Goal: Communication & Community: Answer question/provide support

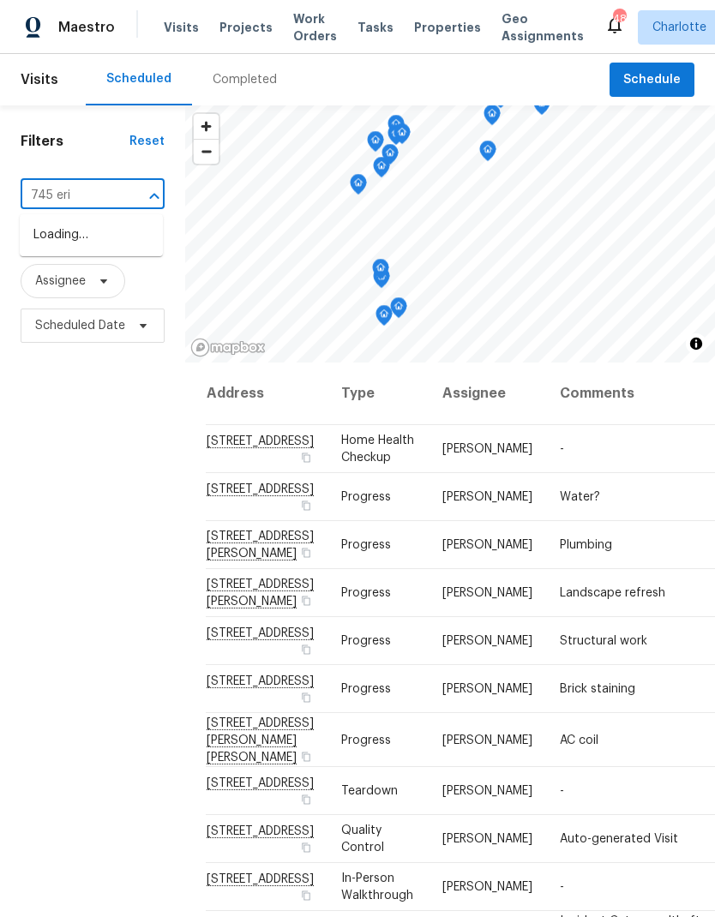
type input "745 erin"
click at [87, 254] on li "745 Erin Brook Ct, York, SC 29745" at bounding box center [91, 244] width 143 height 47
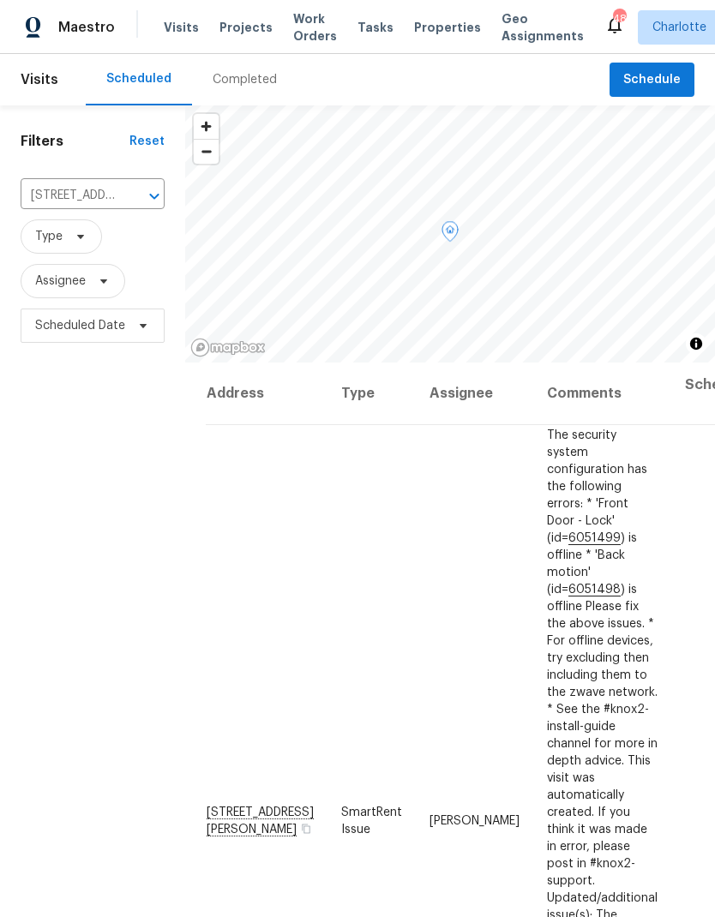
click at [0, 0] on icon at bounding box center [0, 0] width 0 height 0
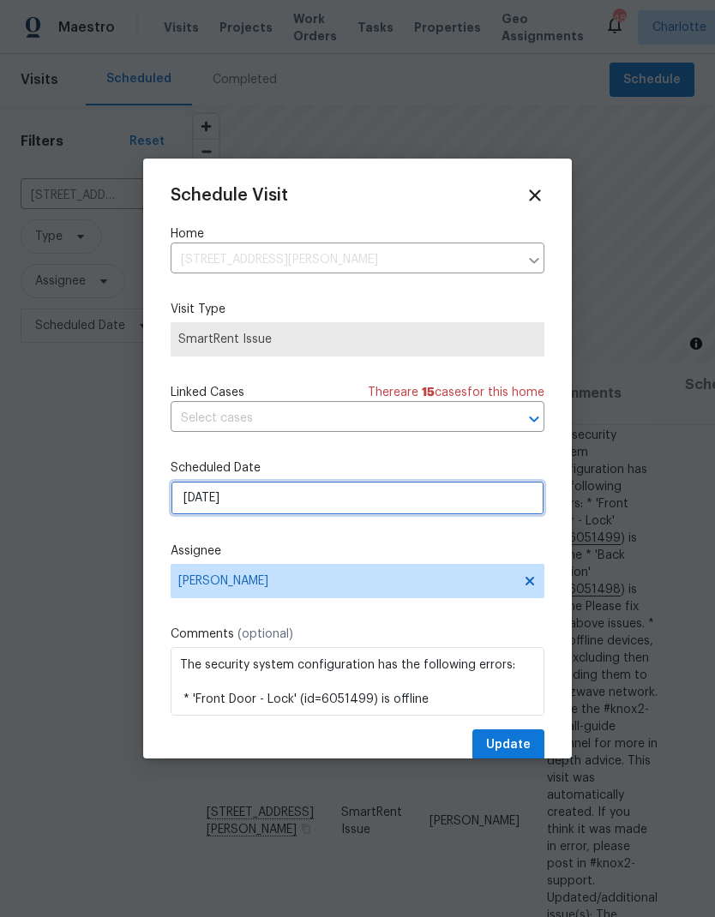
click at [422, 506] on input "10/6/2025" at bounding box center [358, 498] width 374 height 34
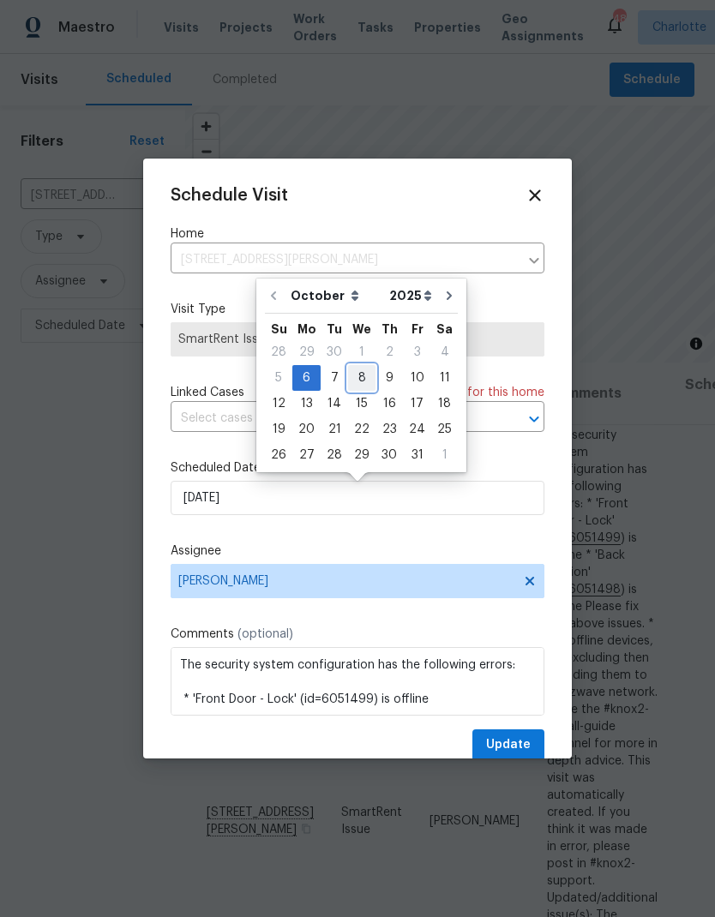
click at [360, 376] on div "8" at bounding box center [361, 378] width 27 height 24
type input "10/8/2025"
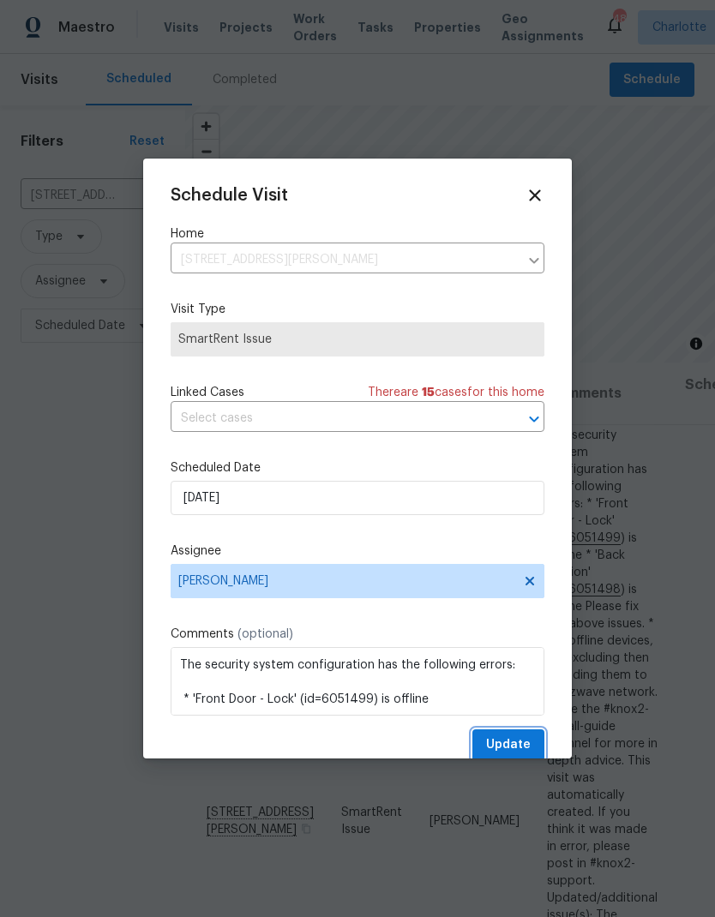
click at [518, 737] on button "Update" at bounding box center [508, 745] width 72 height 32
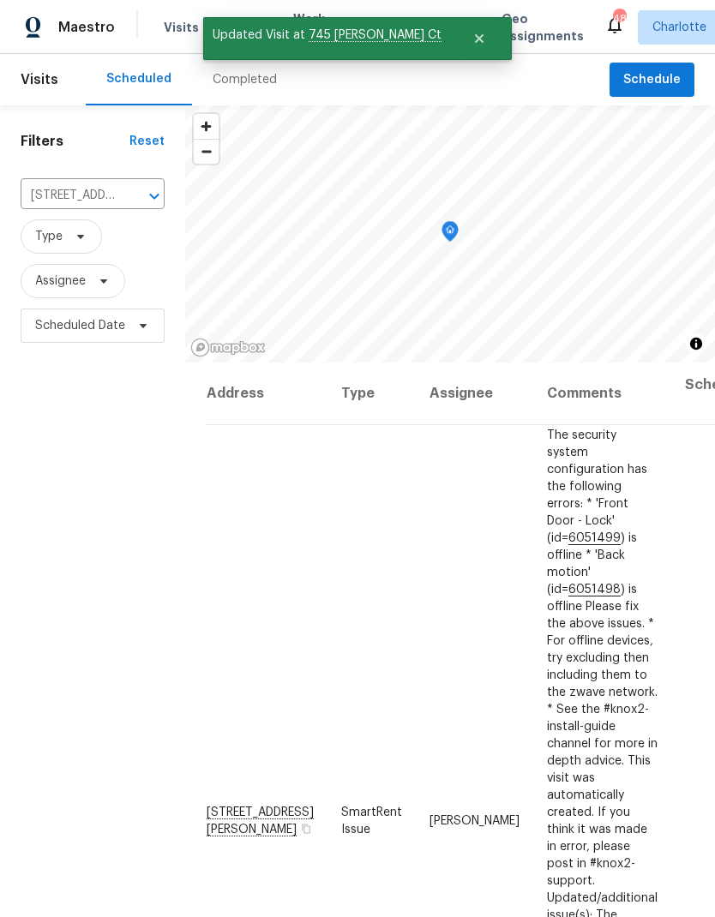
click at [133, 194] on icon "Clear" at bounding box center [131, 196] width 17 height 17
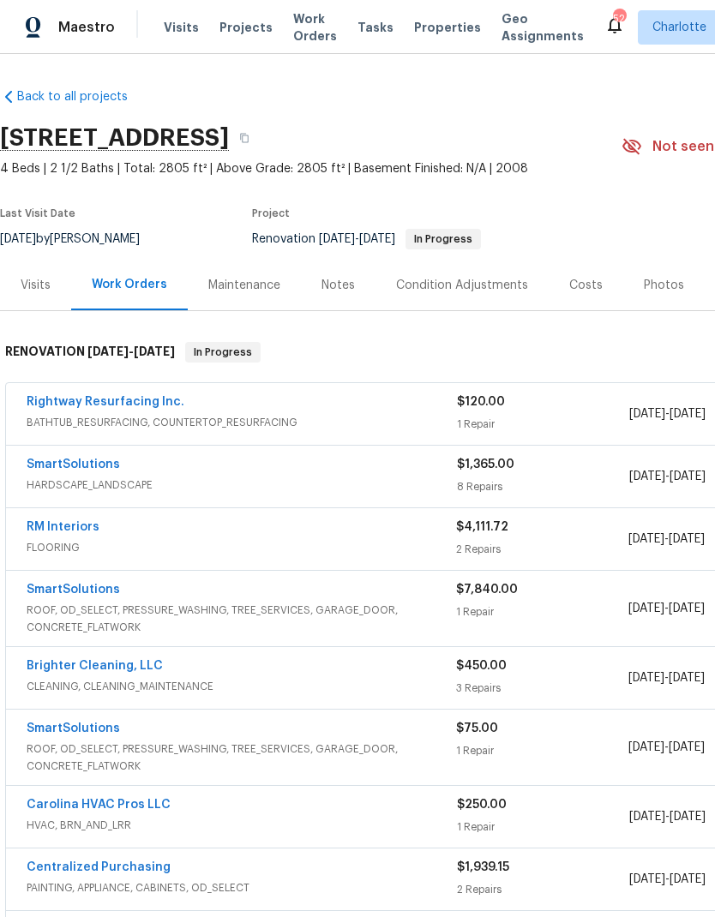
click at [87, 531] on link "RM Interiors" at bounding box center [63, 527] width 73 height 12
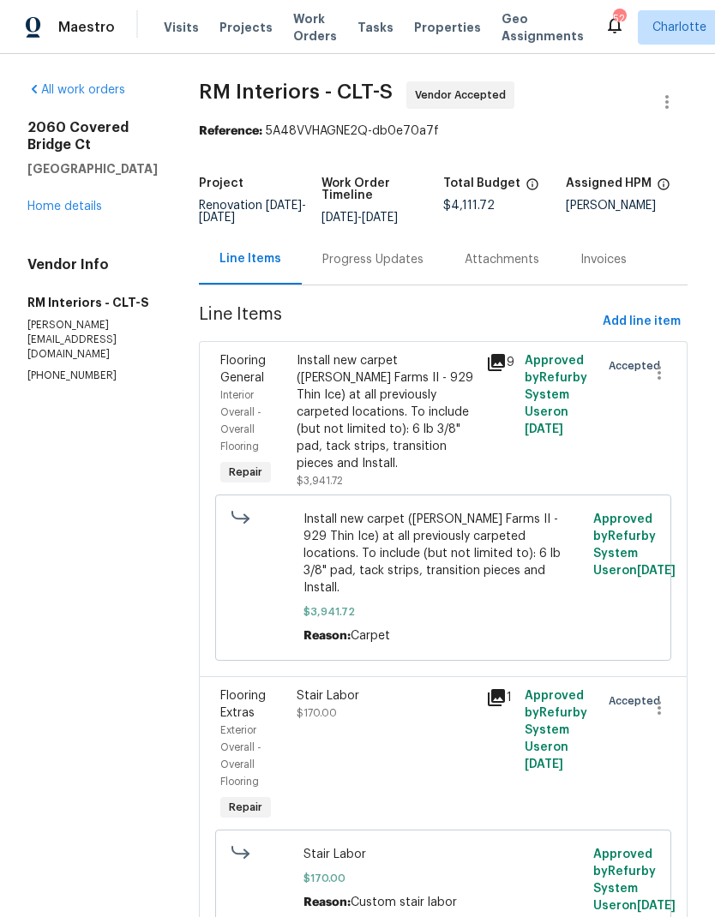
click at [408, 284] on div "Progress Updates" at bounding box center [373, 259] width 142 height 51
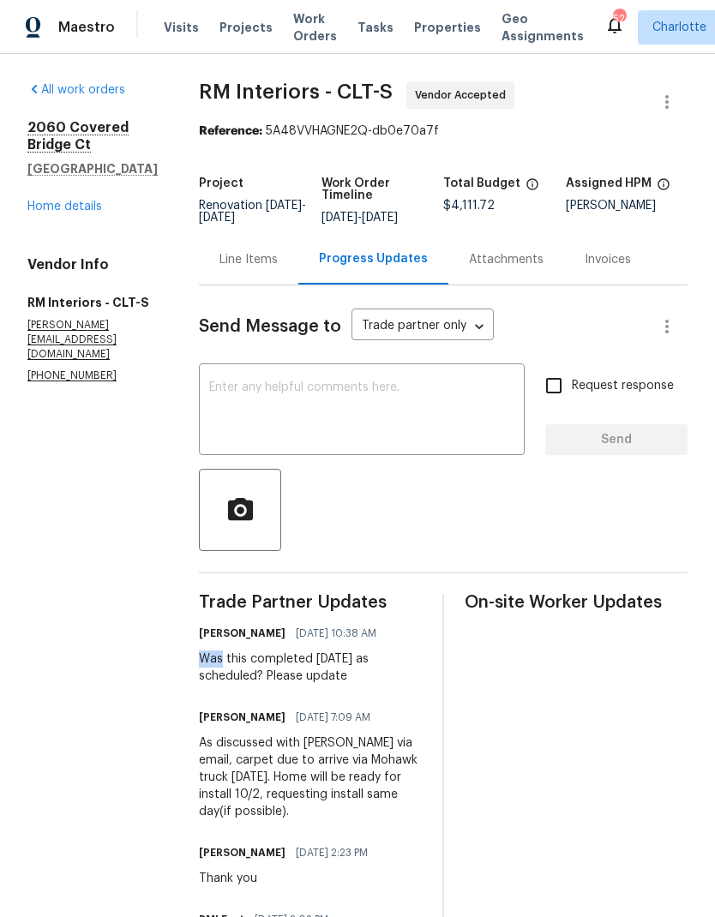
click at [420, 424] on textarea at bounding box center [361, 411] width 305 height 60
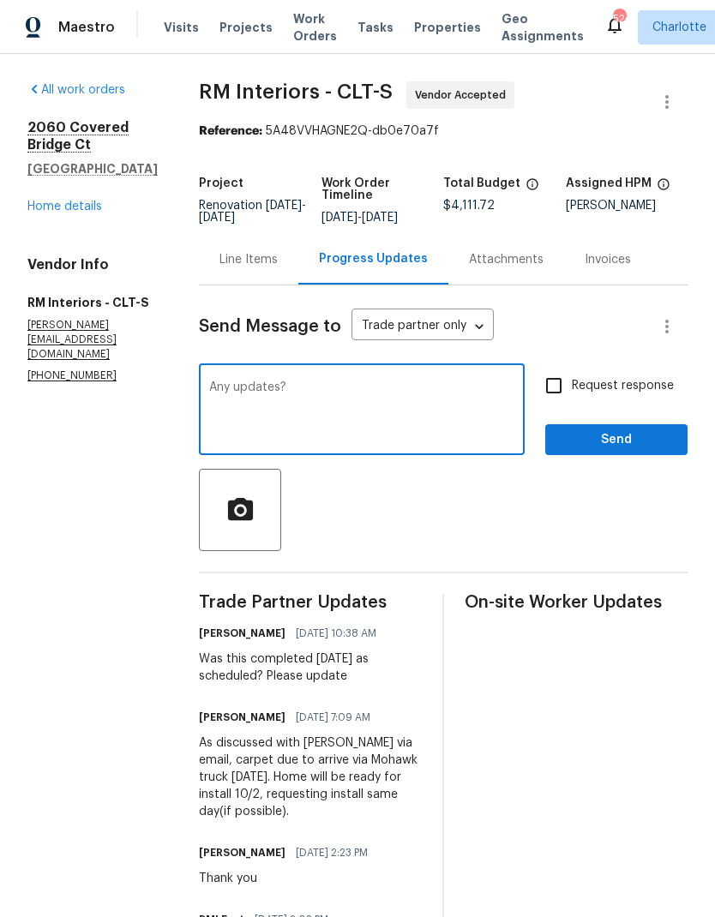
type textarea "Any updates?"
click at [553, 396] on input "Request response" at bounding box center [553, 386] width 36 height 36
checkbox input "true"
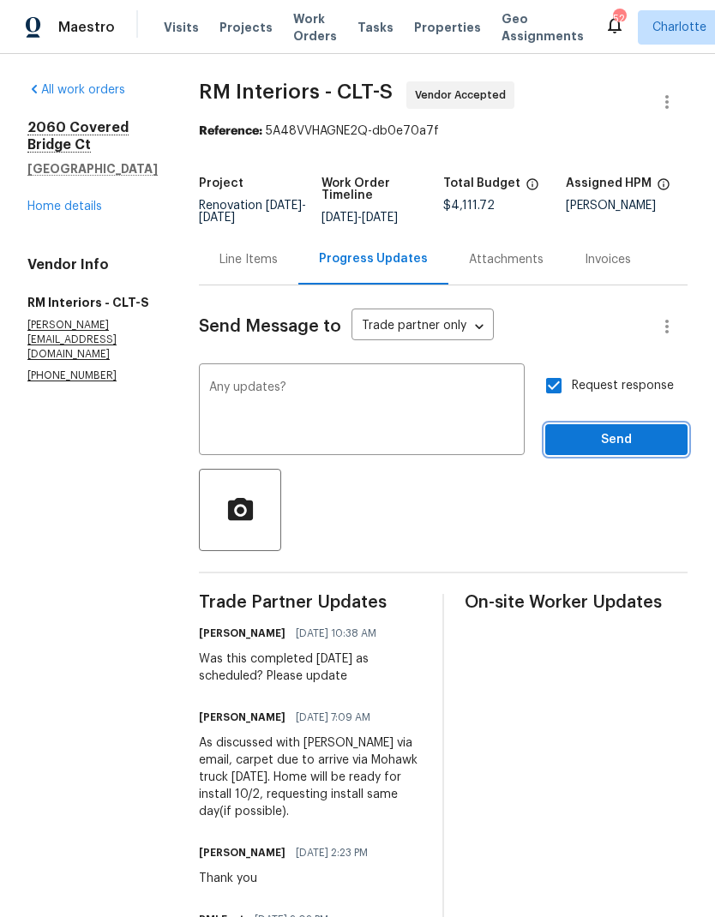
click at [637, 451] on span "Send" at bounding box center [616, 439] width 115 height 21
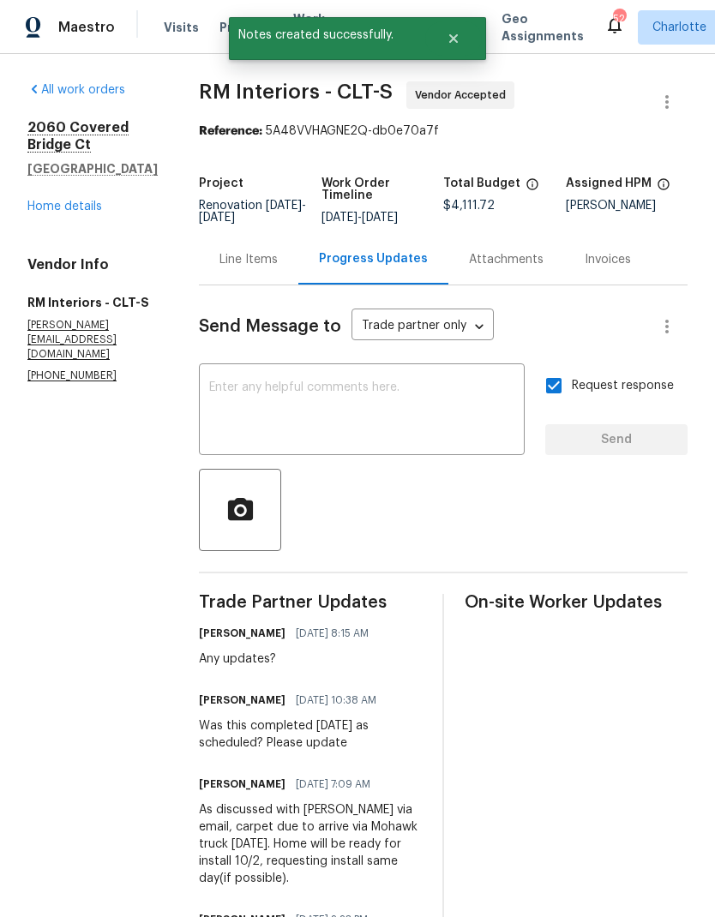
click at [35, 209] on link "Home details" at bounding box center [64, 206] width 75 height 12
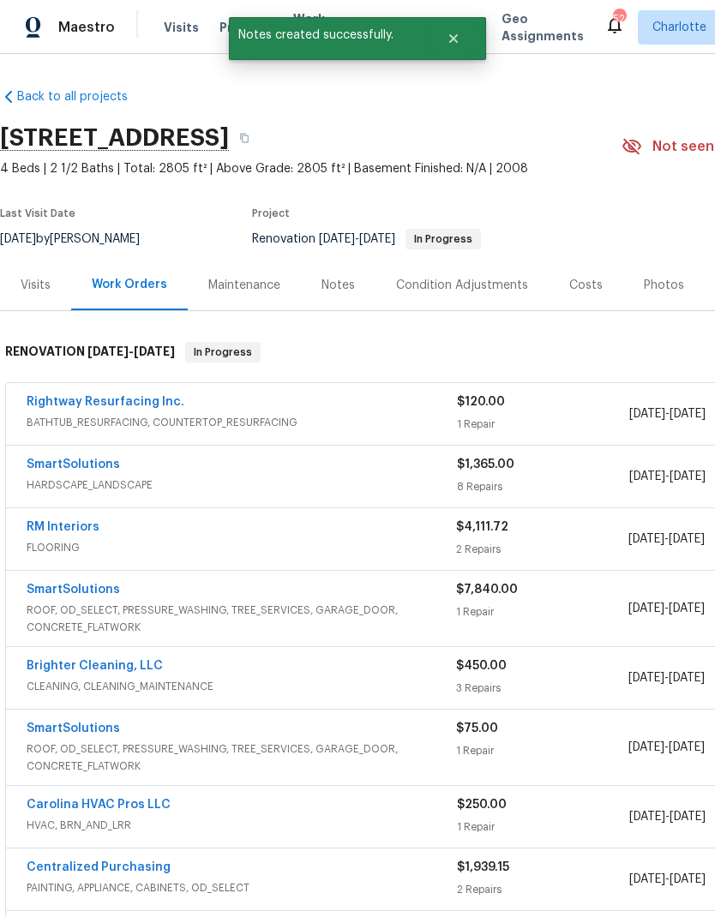
click at [63, 667] on link "Brighter Cleaning, LLC" at bounding box center [95, 666] width 136 height 12
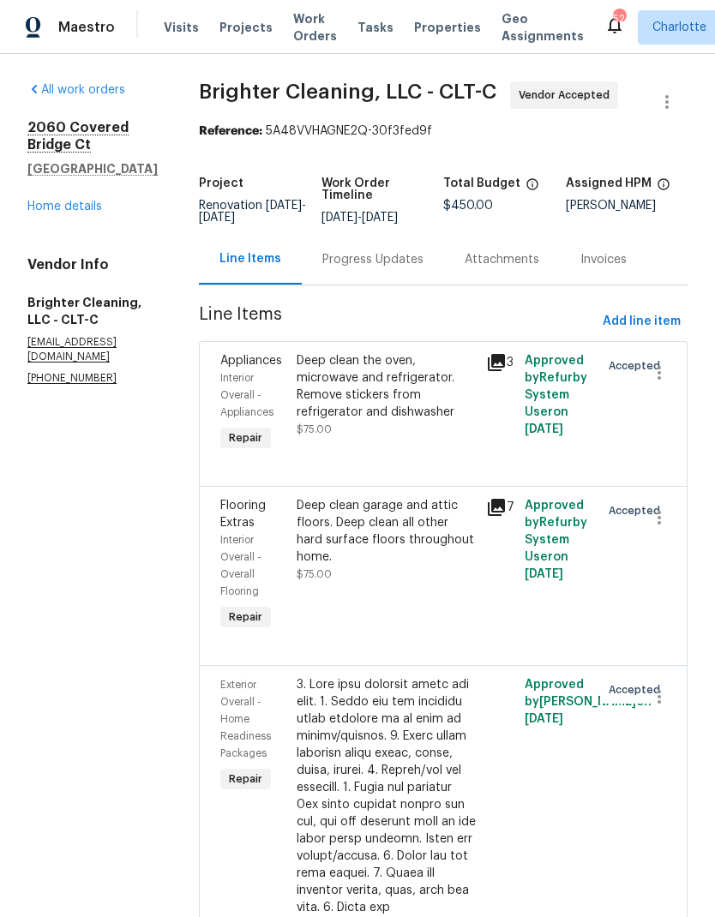
click at [376, 264] on div "Progress Updates" at bounding box center [372, 259] width 101 height 17
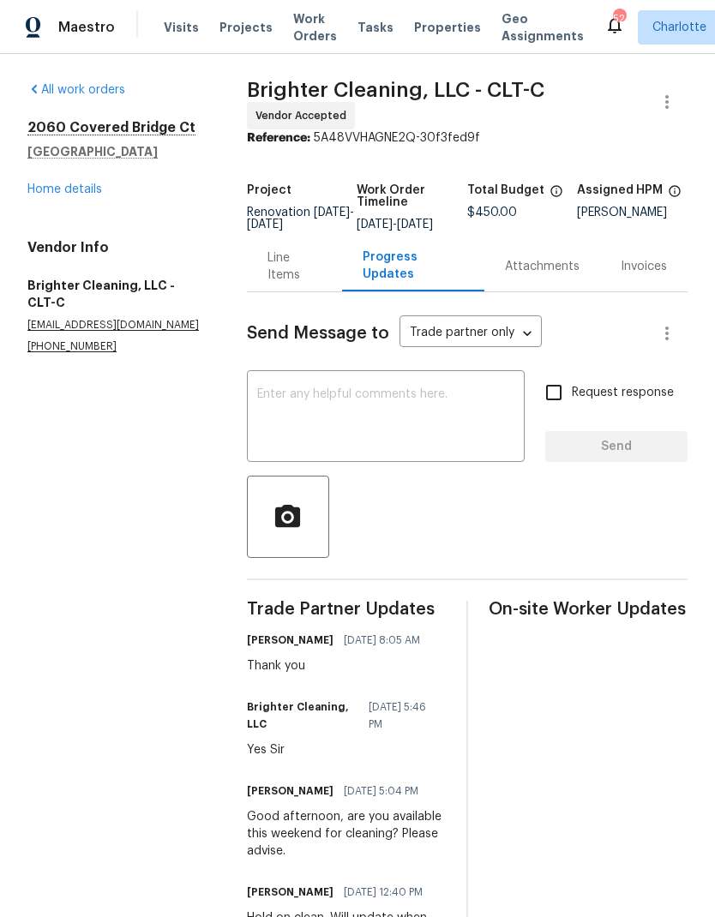
click at [389, 437] on textarea at bounding box center [385, 418] width 257 height 60
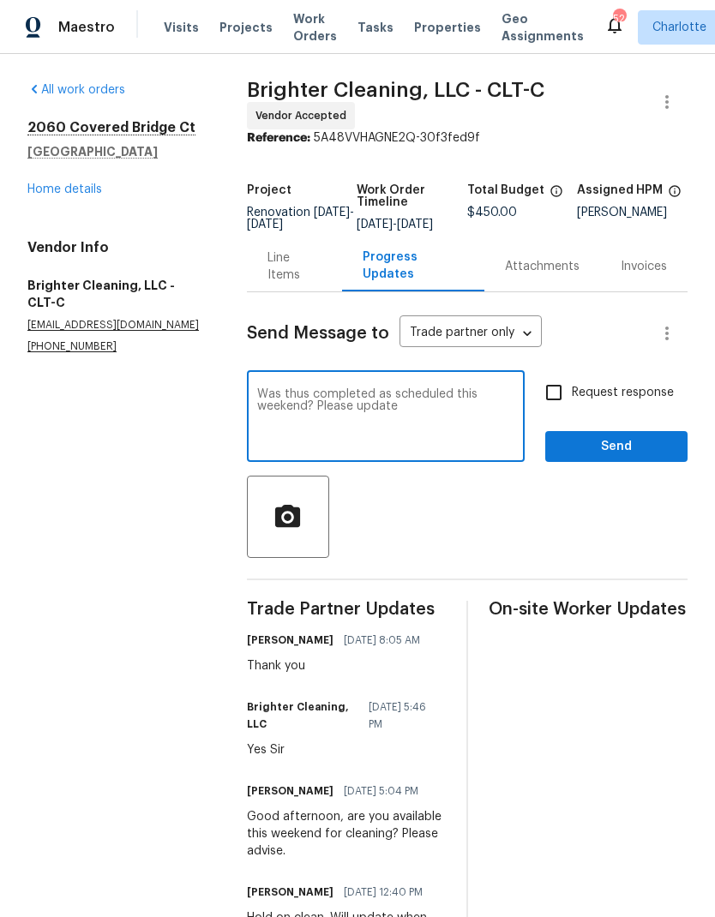
type textarea "Was thus completed as scheduled this weekend? Please update"
click at [559, 404] on input "Request response" at bounding box center [553, 392] width 36 height 36
checkbox input "true"
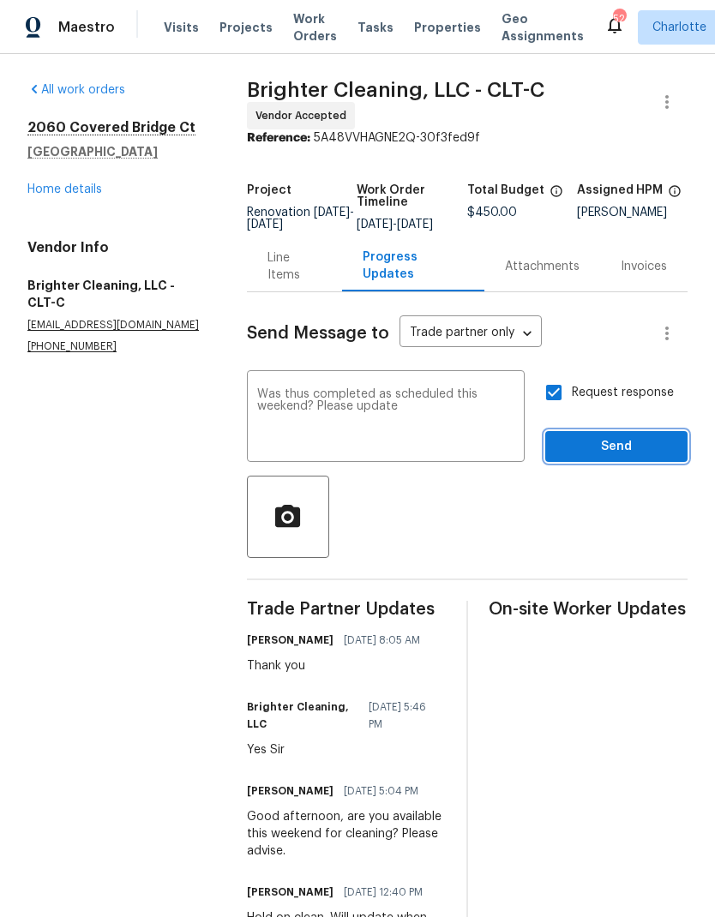
click at [643, 458] on span "Send" at bounding box center [616, 446] width 115 height 21
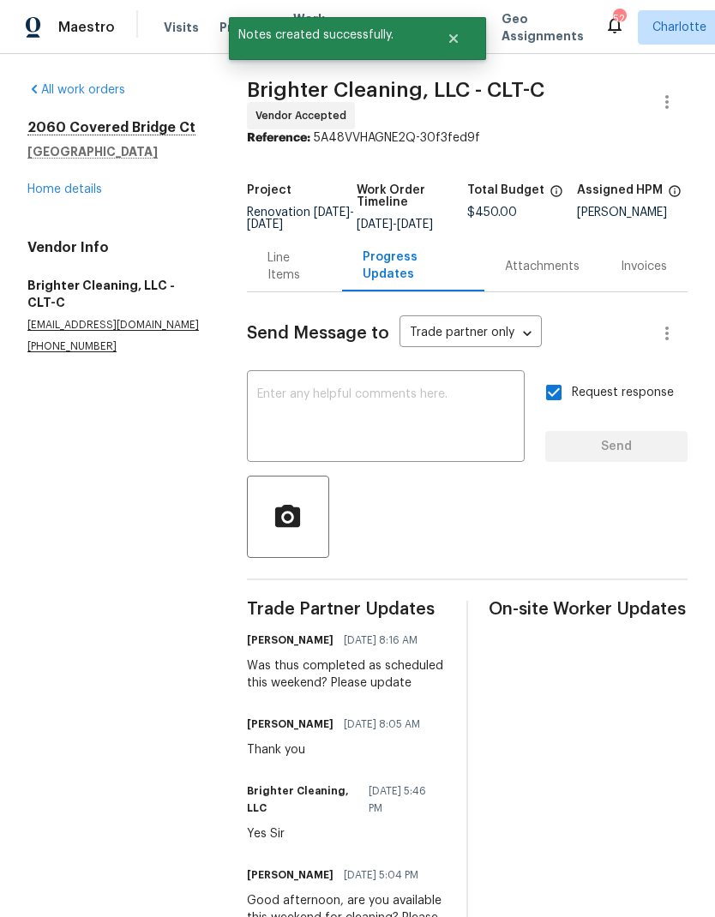
click at [34, 193] on link "Home details" at bounding box center [64, 189] width 75 height 12
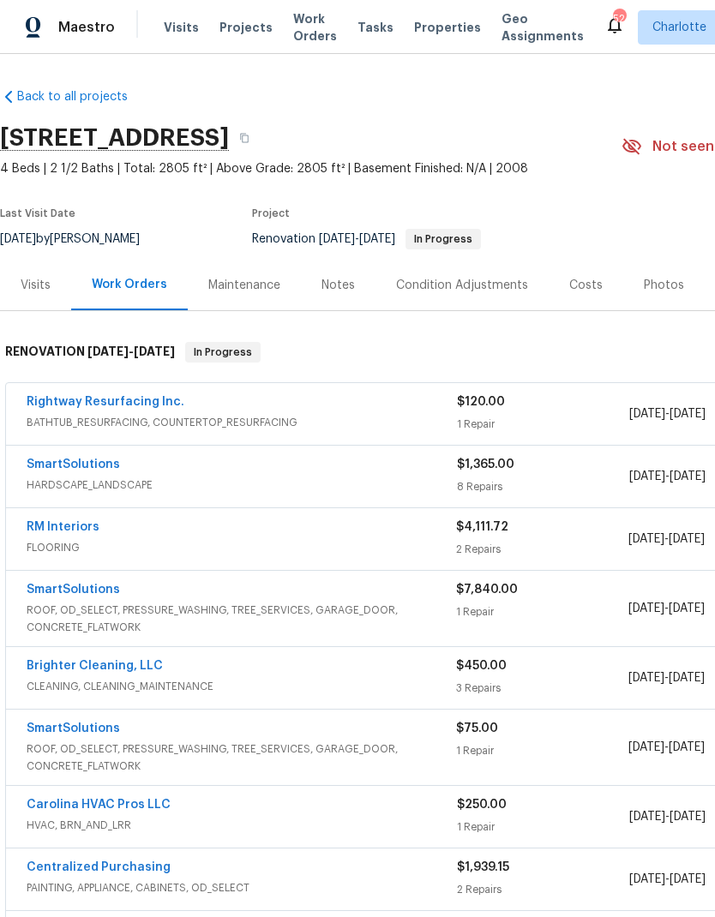
click at [42, 593] on link "SmartSolutions" at bounding box center [73, 589] width 93 height 12
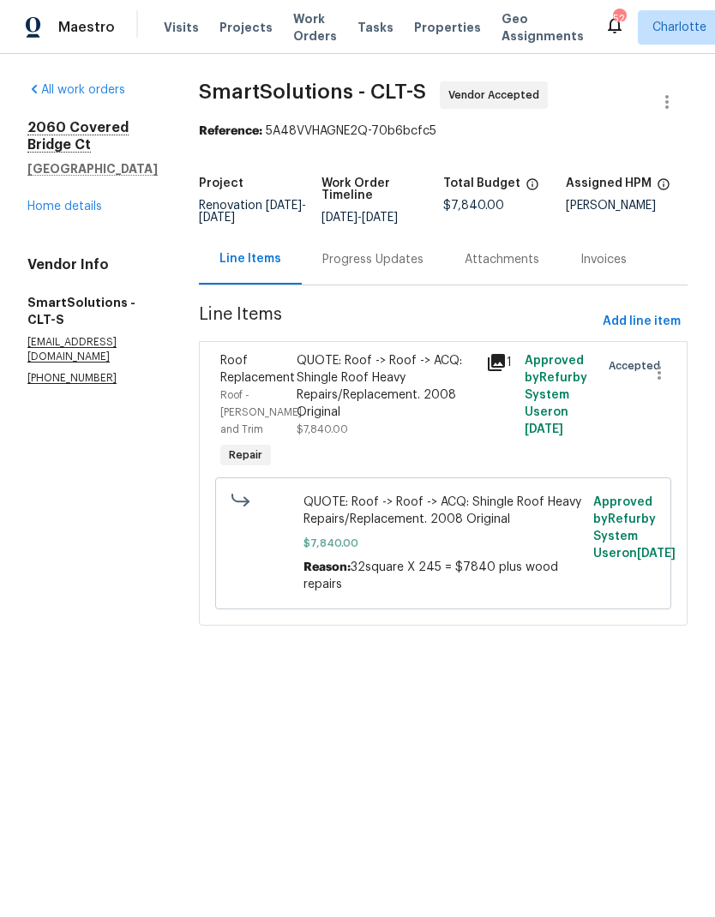
click at [392, 268] on div "Progress Updates" at bounding box center [372, 259] width 101 height 17
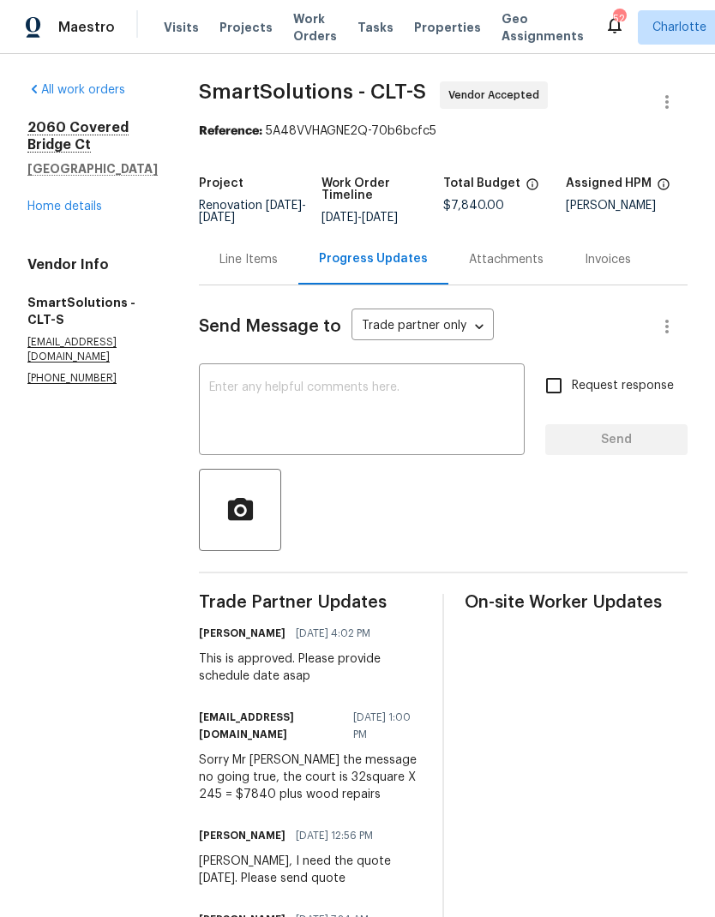
click at [377, 435] on textarea at bounding box center [361, 411] width 305 height 60
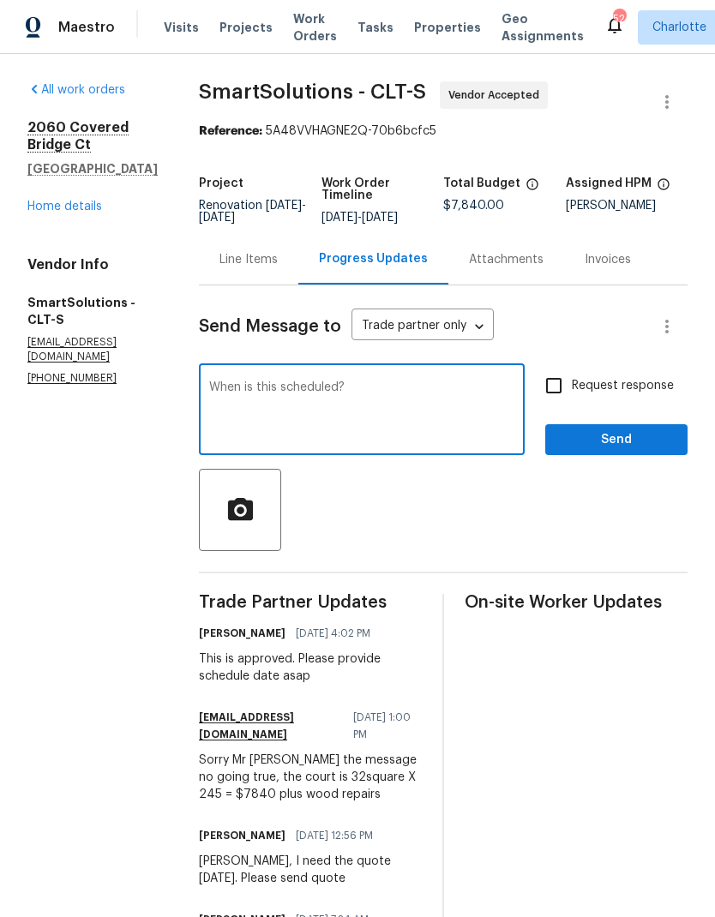
type textarea "When is this scheduled?"
click at [550, 396] on input "Request response" at bounding box center [553, 386] width 36 height 36
checkbox input "true"
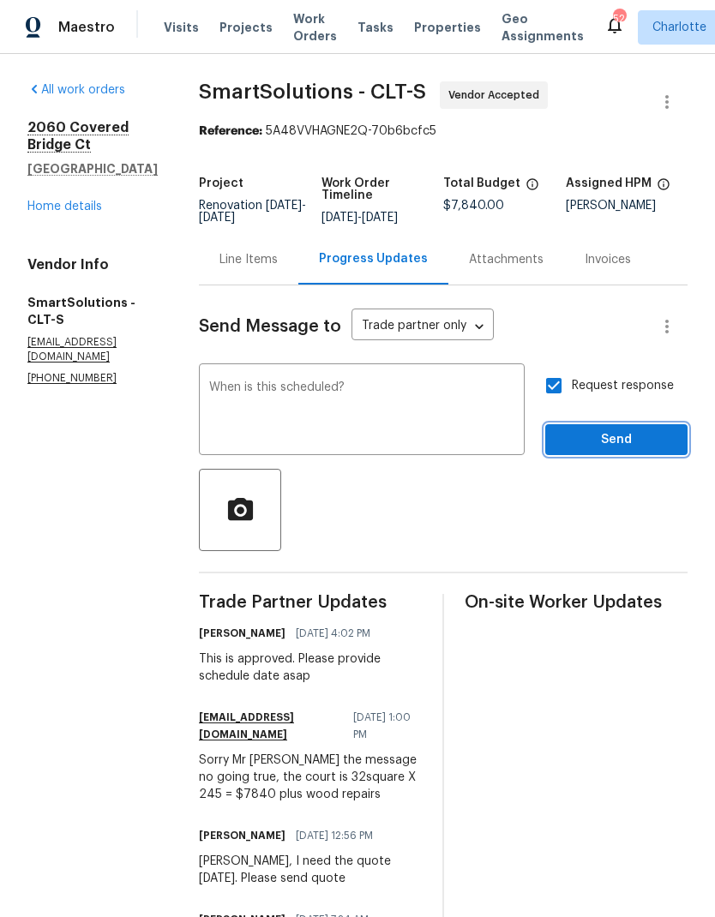
click at [651, 451] on span "Send" at bounding box center [616, 439] width 115 height 21
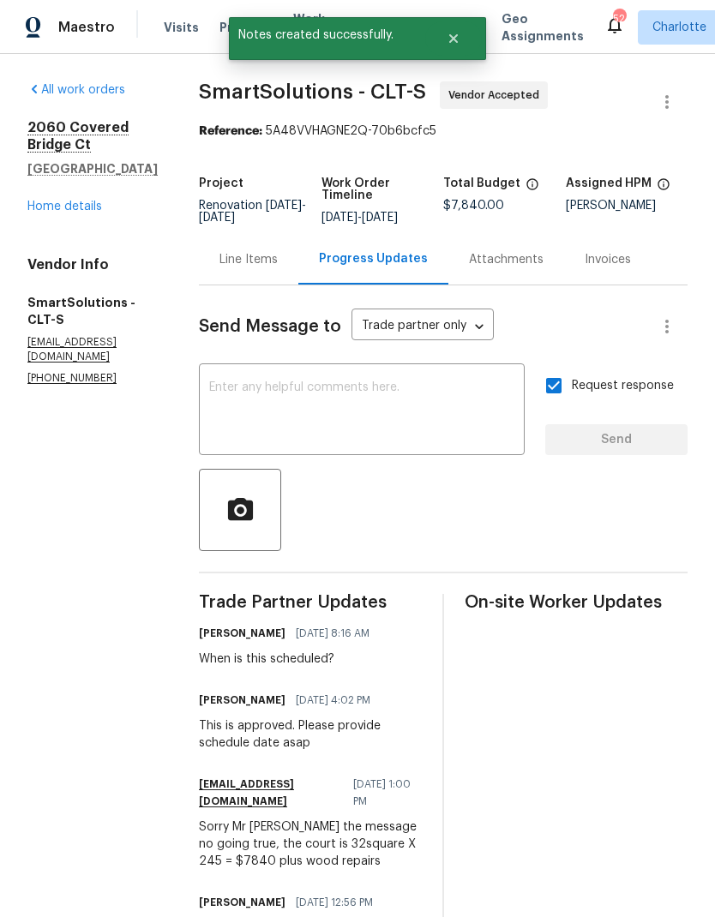
click at [35, 210] on link "Home details" at bounding box center [64, 206] width 75 height 12
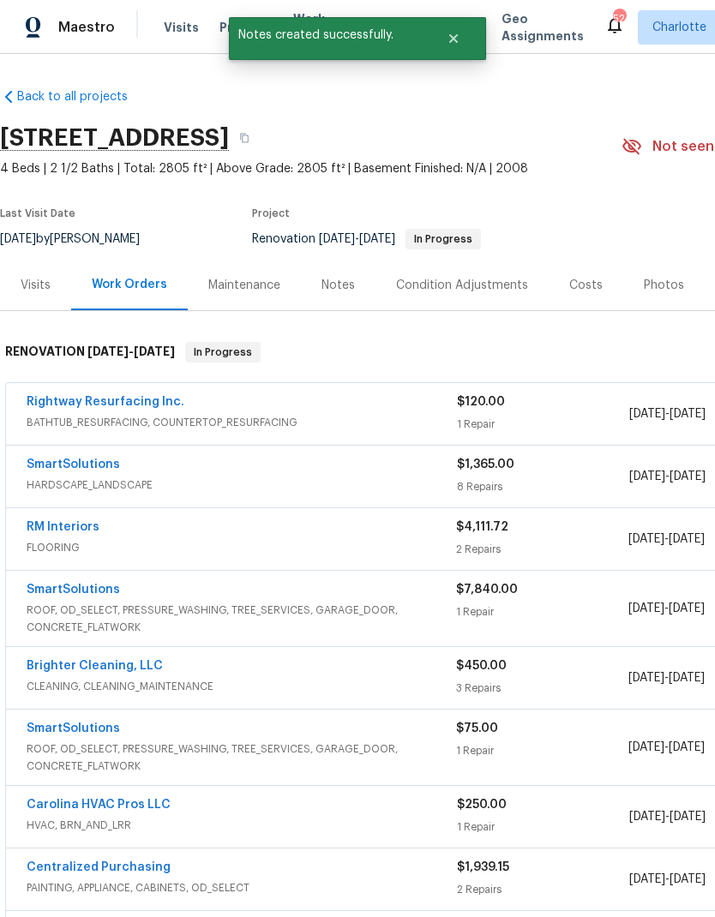
click at [51, 731] on link "SmartSolutions" at bounding box center [73, 728] width 93 height 12
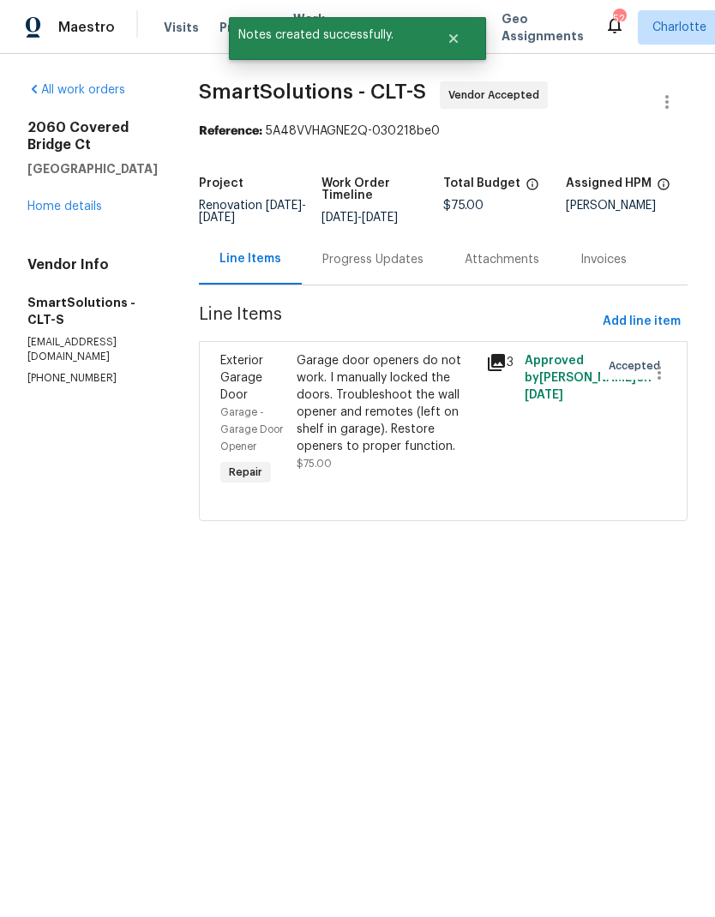
click at [392, 281] on div "Progress Updates" at bounding box center [373, 259] width 142 height 51
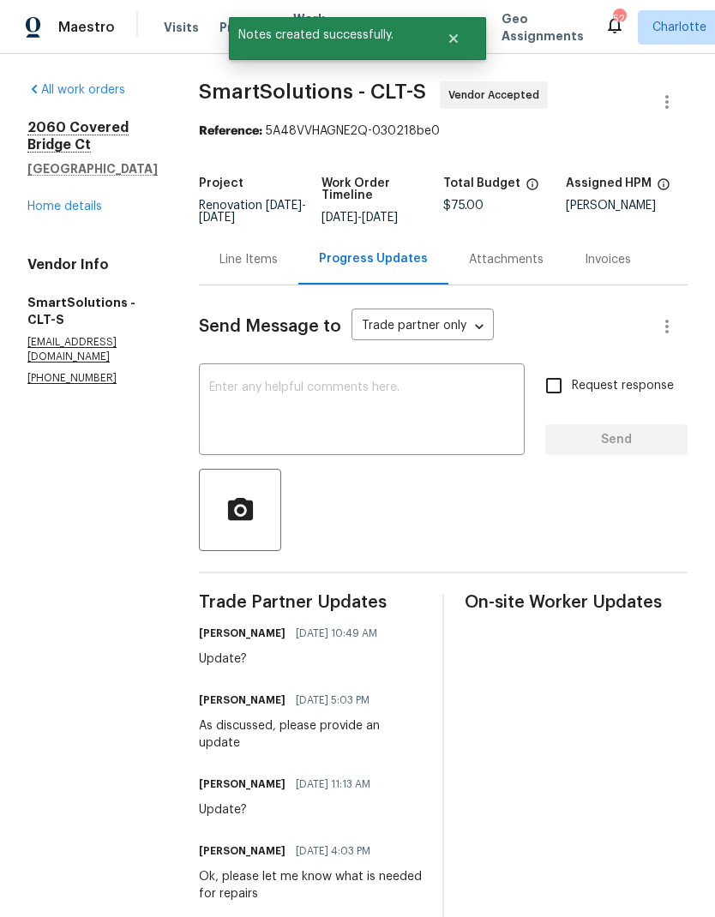
click at [374, 424] on textarea at bounding box center [361, 411] width 305 height 60
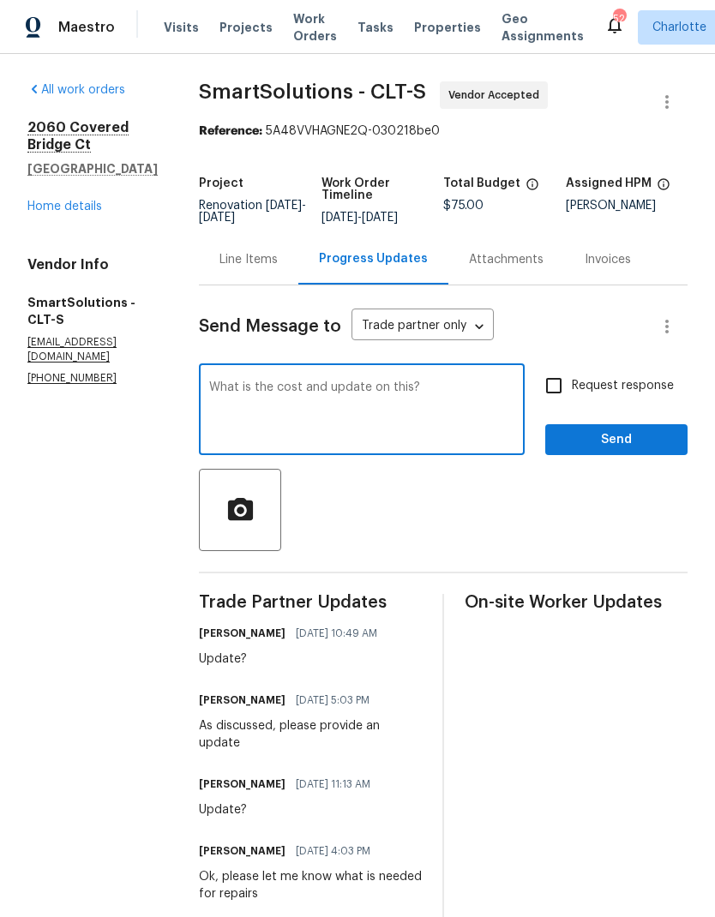
type textarea "What is the cost and update on this?"
click at [563, 393] on input "Request response" at bounding box center [553, 386] width 36 height 36
checkbox input "true"
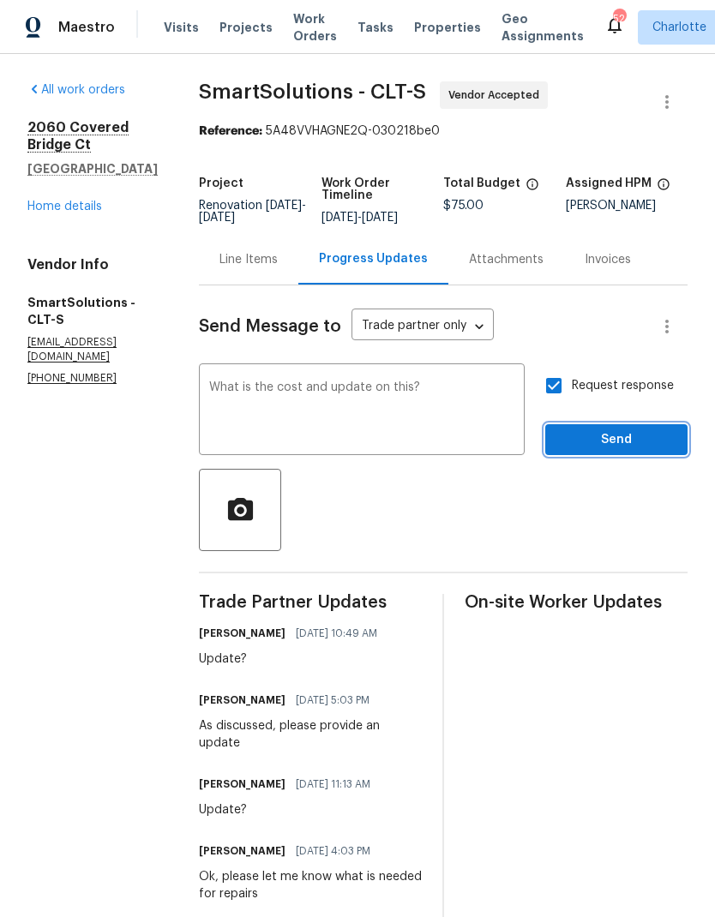
click at [638, 451] on span "Send" at bounding box center [616, 439] width 115 height 21
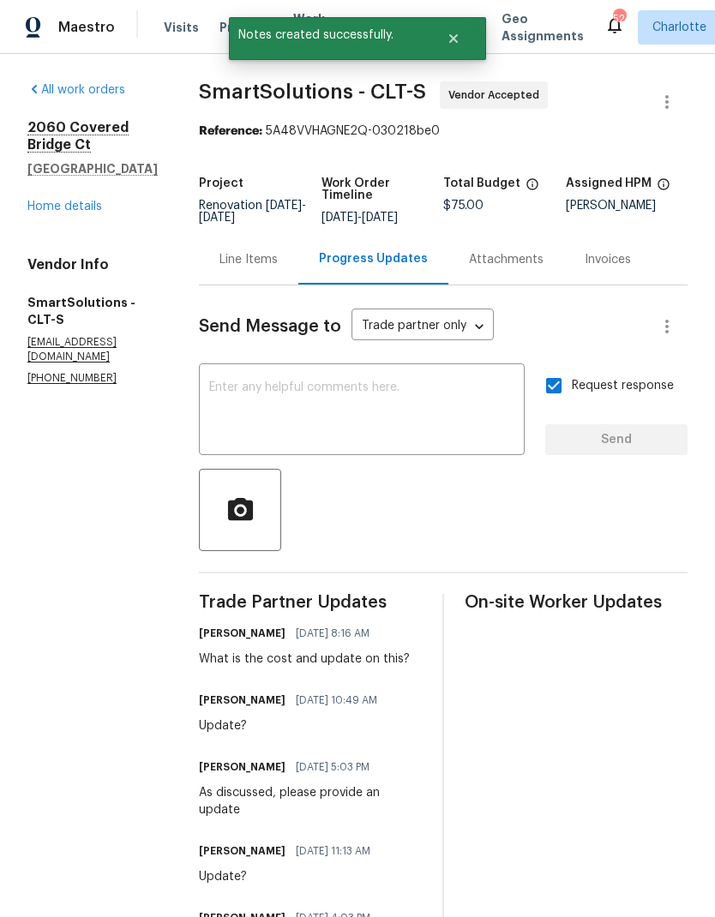
click at [45, 204] on link "Home details" at bounding box center [64, 206] width 75 height 12
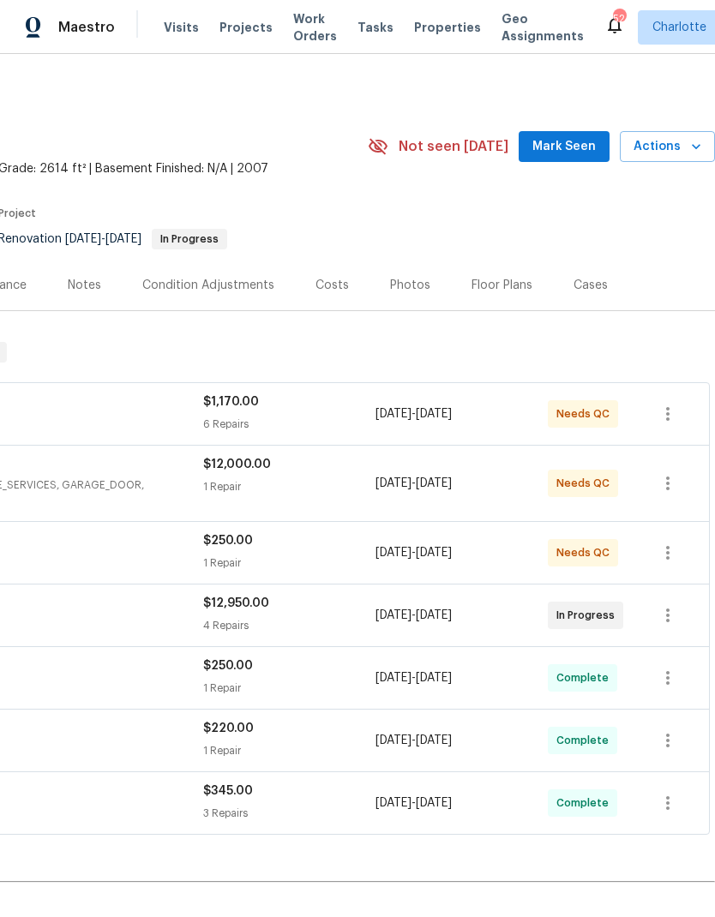
scroll to position [0, 254]
click at [576, 149] on span "Mark Seen" at bounding box center [563, 146] width 63 height 21
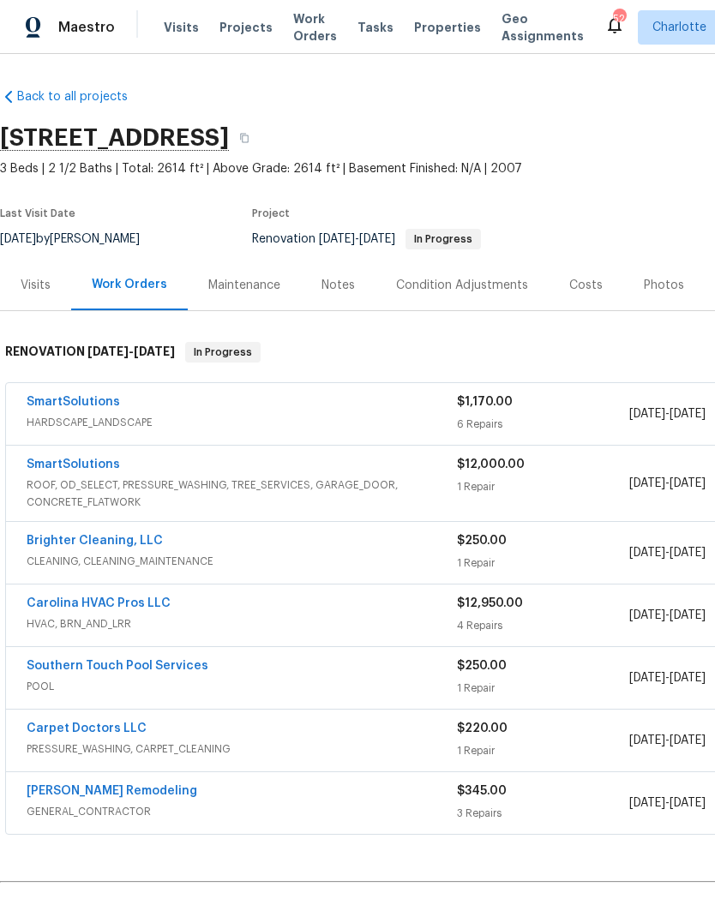
scroll to position [0, 0]
click at [46, 607] on link "Carolina HVAC Pros LLC" at bounding box center [99, 603] width 144 height 12
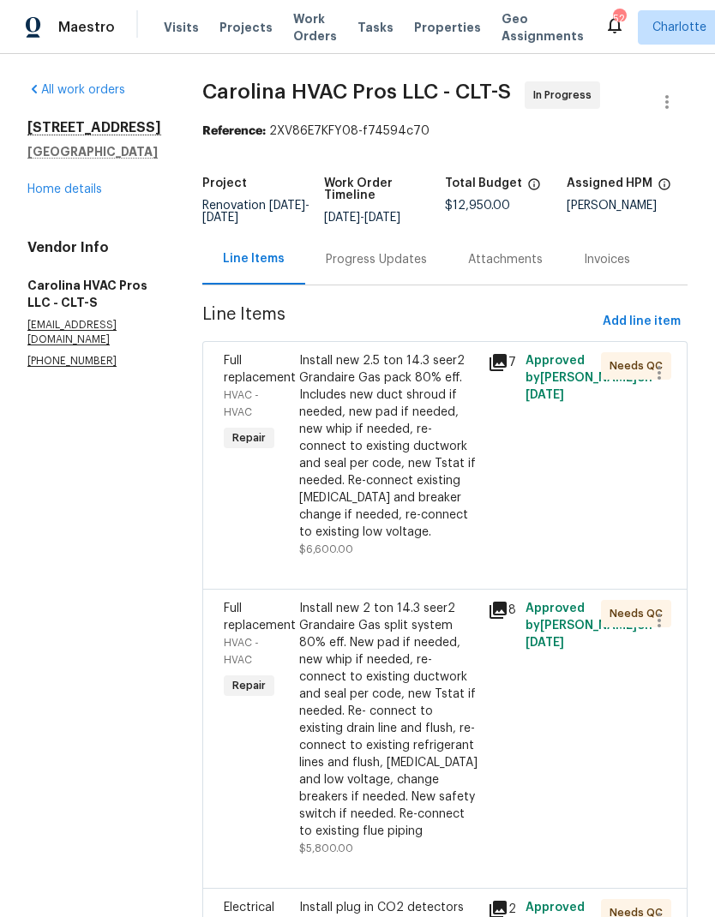
click at [399, 268] on div "Progress Updates" at bounding box center [376, 259] width 101 height 17
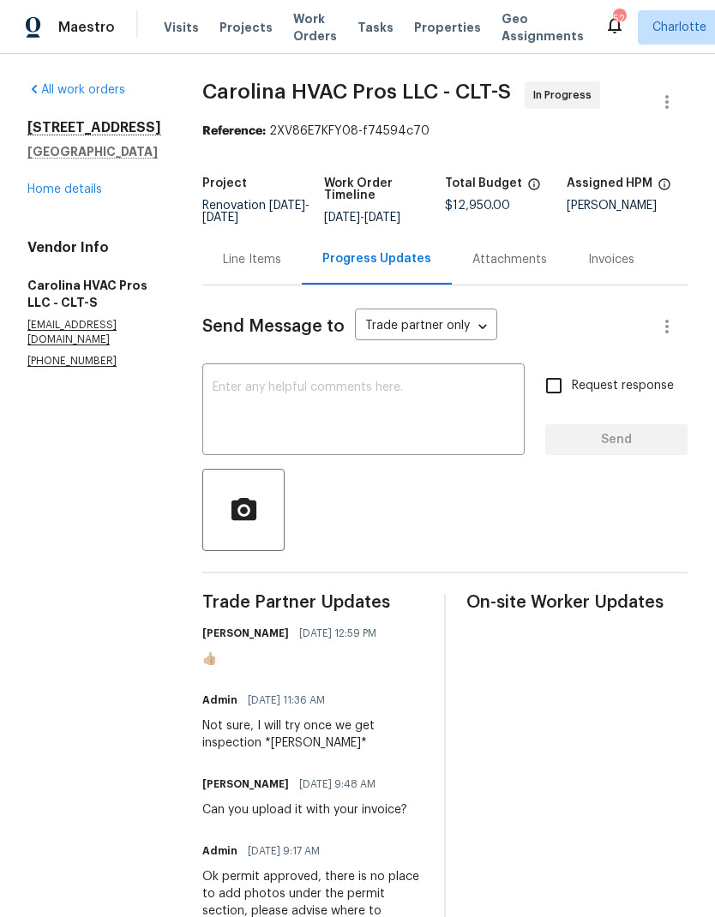
click at [56, 195] on link "Home details" at bounding box center [64, 189] width 75 height 12
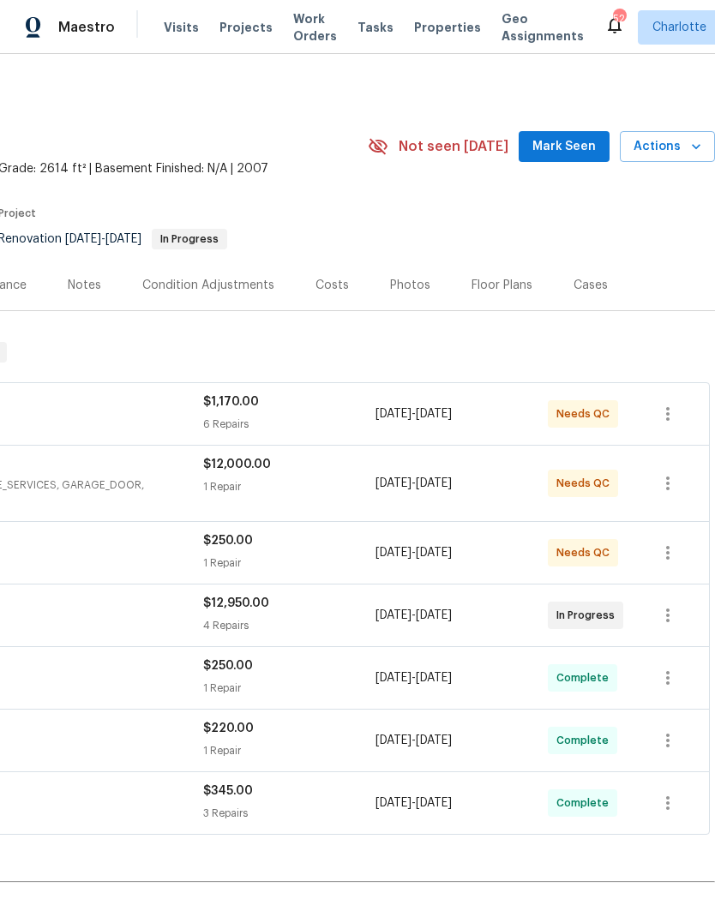
scroll to position [0, 254]
click at [571, 152] on span "Mark Seen" at bounding box center [563, 146] width 63 height 21
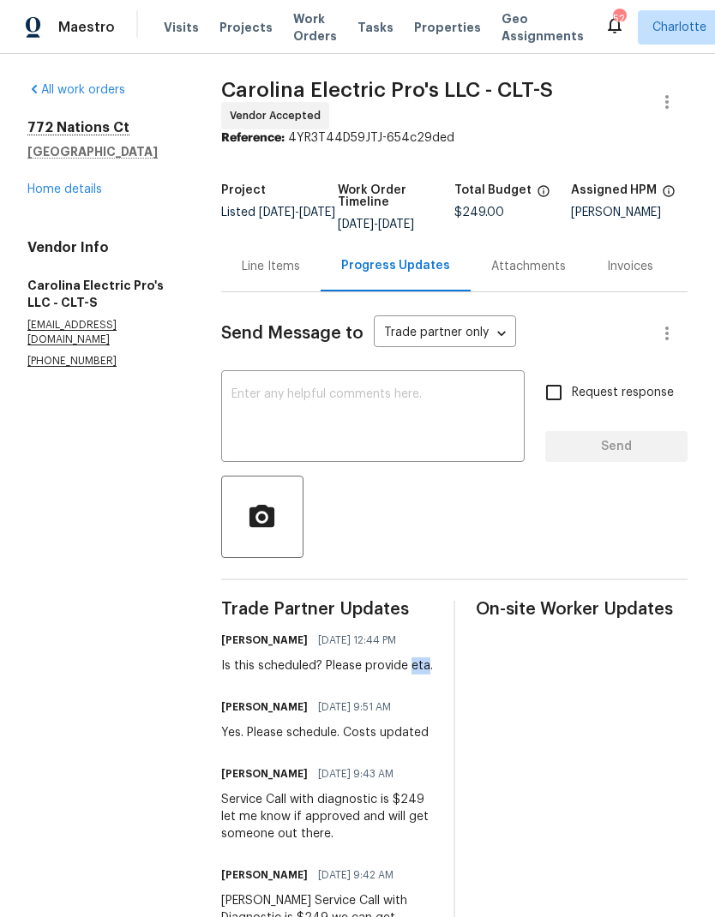
click at [297, 719] on div "Trade Partner Updates [PERSON_NAME] [DATE] 12:44 PM Is this scheduled? Please p…" at bounding box center [327, 842] width 212 height 482
click at [223, 663] on div "All work orders [STREET_ADDRESS] Home details Vendor Info Carolina Electric Pro…" at bounding box center [357, 582] width 715 height 1056
click at [236, 674] on div "Is this scheduled? Please provide eta." at bounding box center [327, 665] width 212 height 17
click at [292, 720] on div "Trade Partner Updates [PERSON_NAME] [DATE] 12:44 PM Is this scheduled? Please p…" at bounding box center [327, 842] width 212 height 482
copy div "Is this scheduled? Please provide eta."
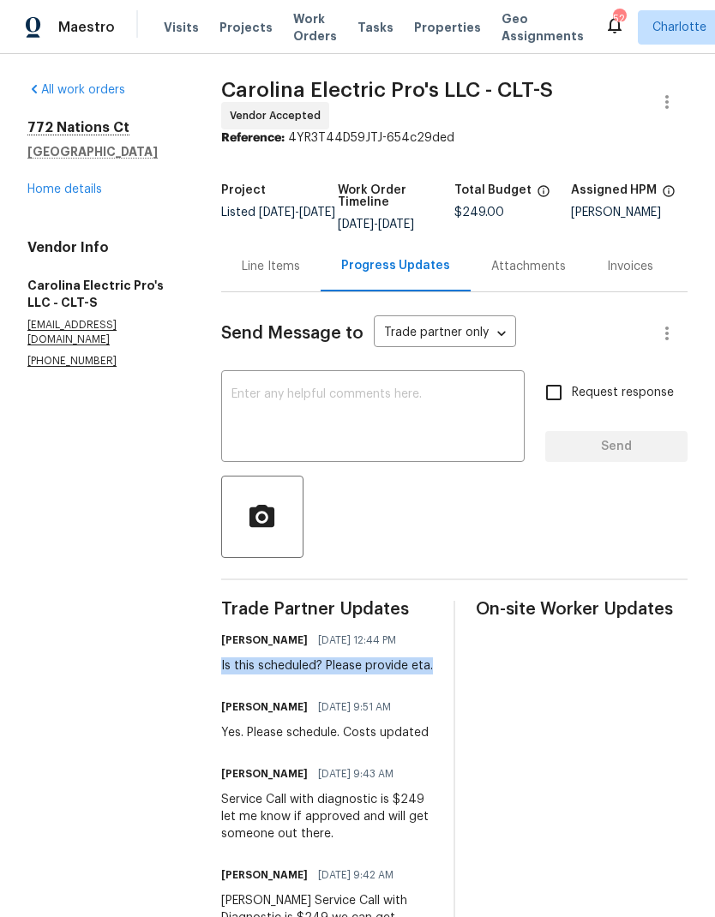
click at [355, 428] on textarea at bounding box center [372, 418] width 283 height 60
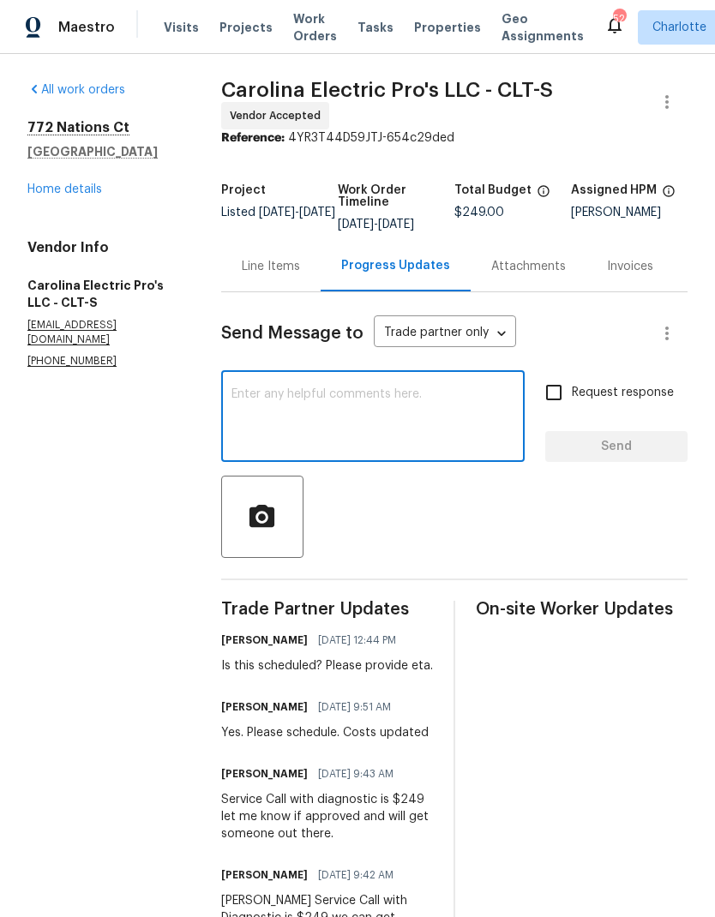
click at [354, 428] on textarea at bounding box center [372, 418] width 283 height 60
click at [292, 416] on textarea at bounding box center [372, 418] width 283 height 60
paste textarea "Is this scheduled? Please provide eta."
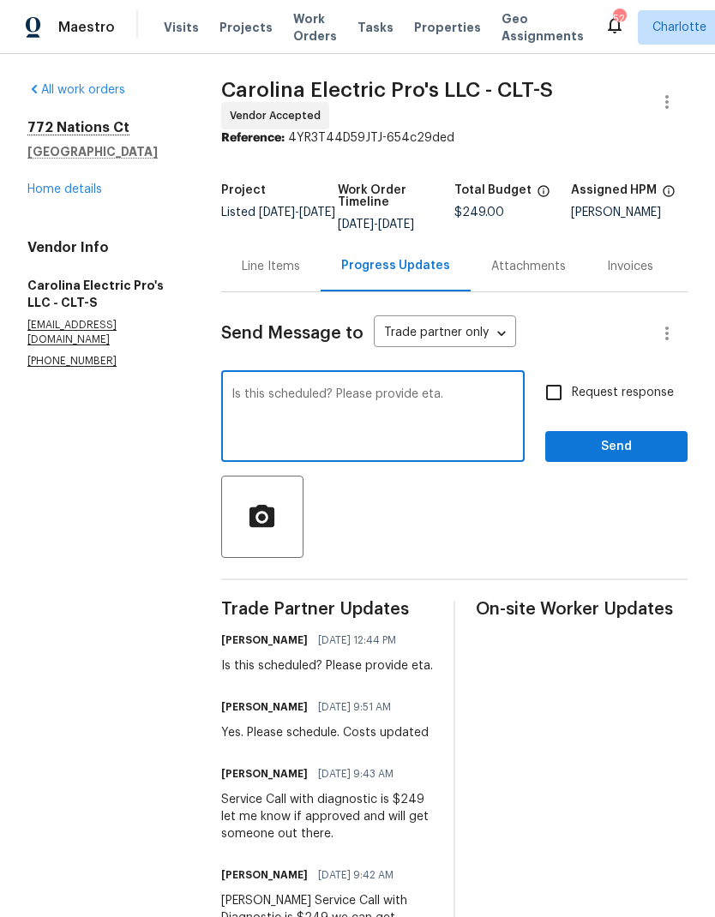
type textarea "Is this scheduled? Please provide eta."
click at [571, 404] on input "Request response" at bounding box center [553, 392] width 36 height 36
checkbox input "true"
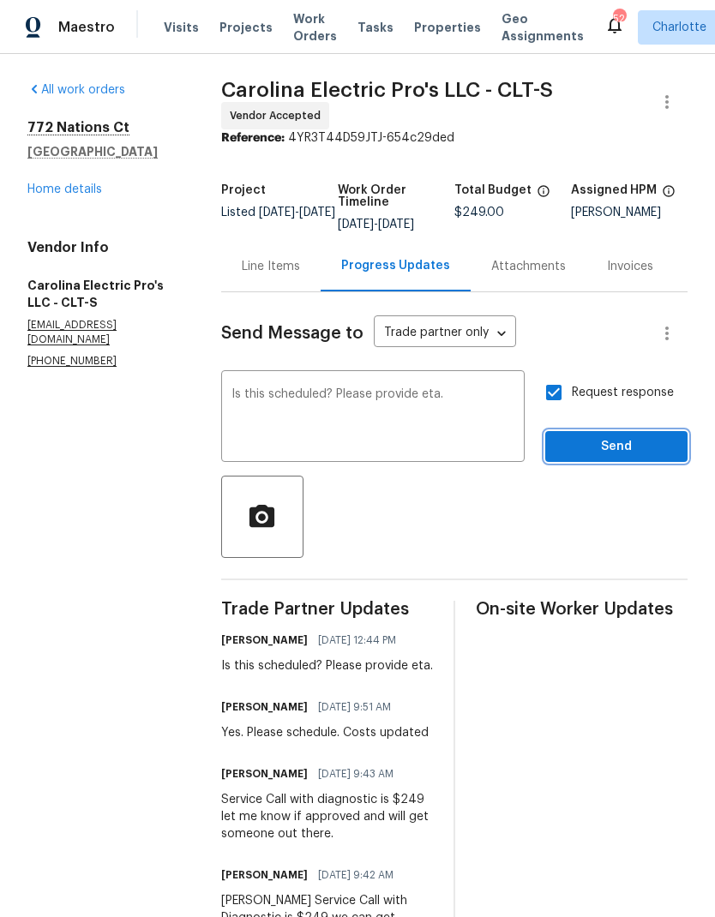
click at [629, 455] on span "Send" at bounding box center [616, 446] width 115 height 21
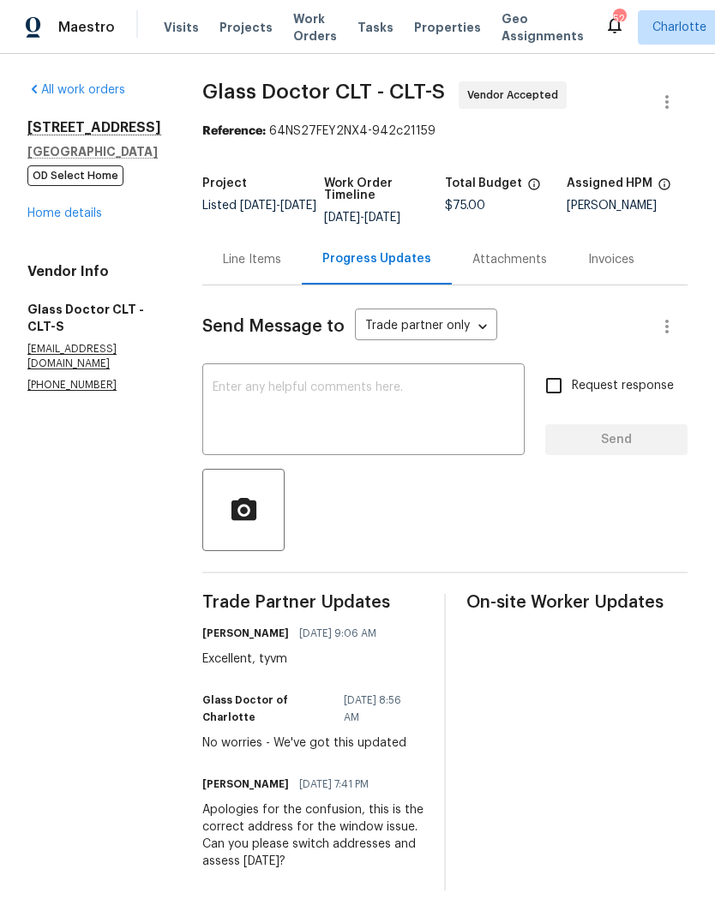
click at [398, 419] on textarea at bounding box center [363, 411] width 302 height 60
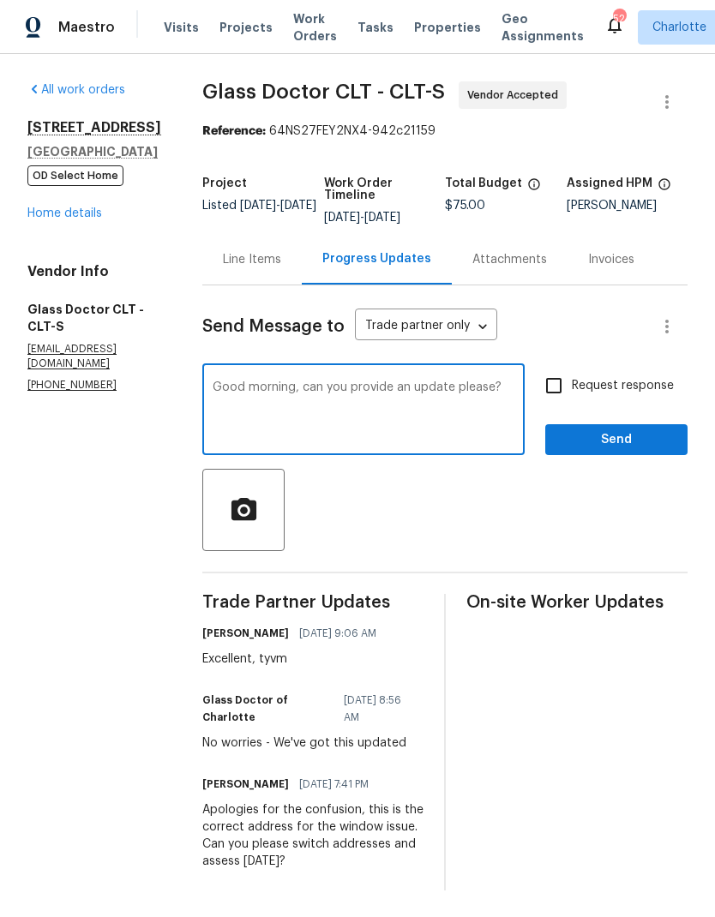
type textarea "Good morning, can you provide an update please?"
click at [552, 399] on input "Request response" at bounding box center [553, 386] width 36 height 36
checkbox input "true"
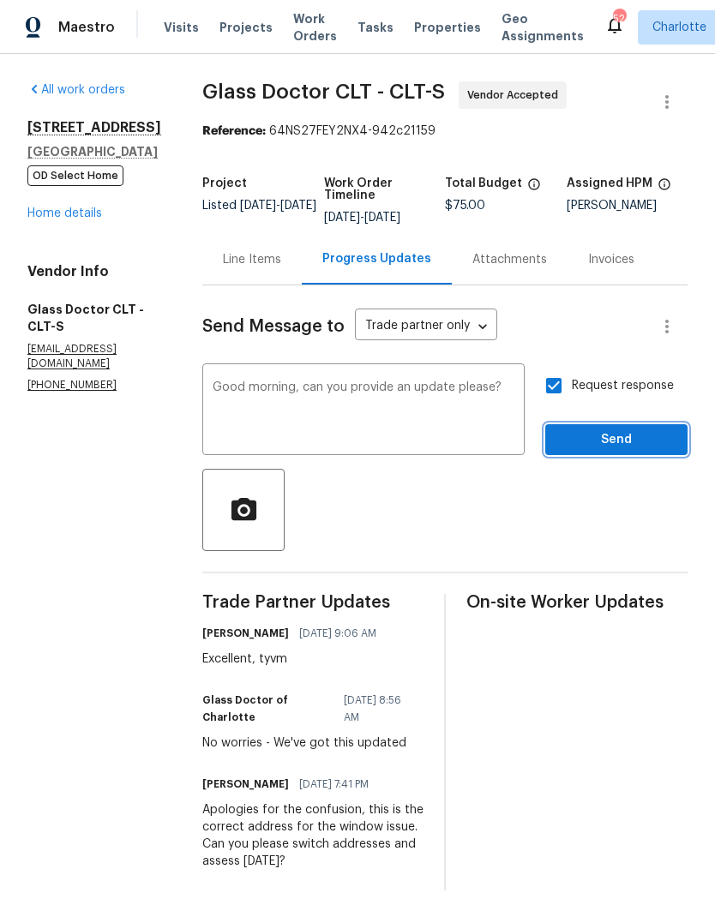
click at [650, 434] on span "Send" at bounding box center [616, 439] width 115 height 21
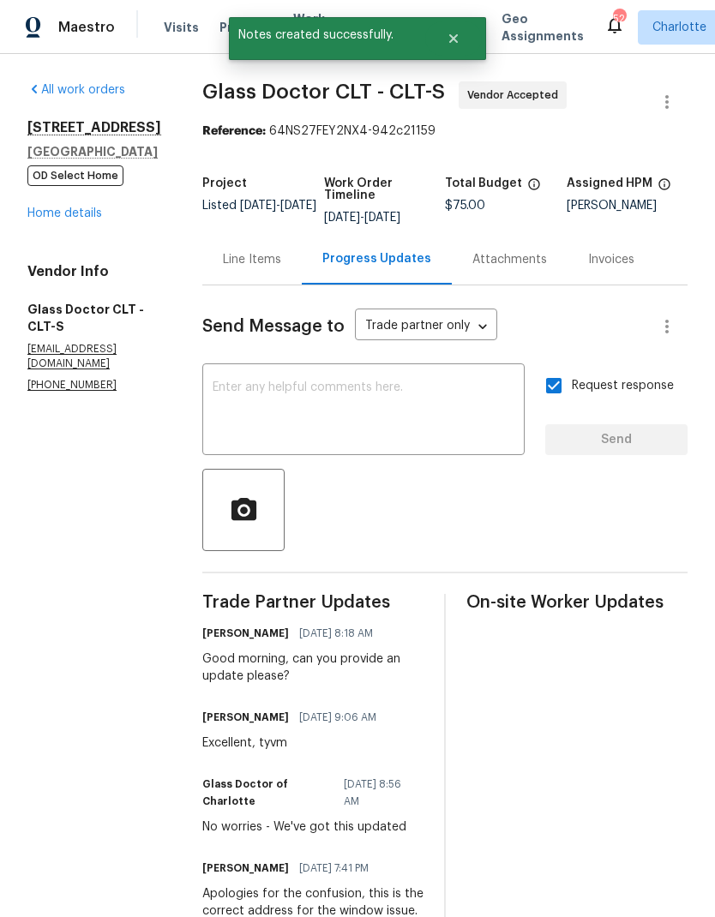
click at [50, 210] on link "Home details" at bounding box center [64, 213] width 75 height 12
